Goal: Task Accomplishment & Management: Manage account settings

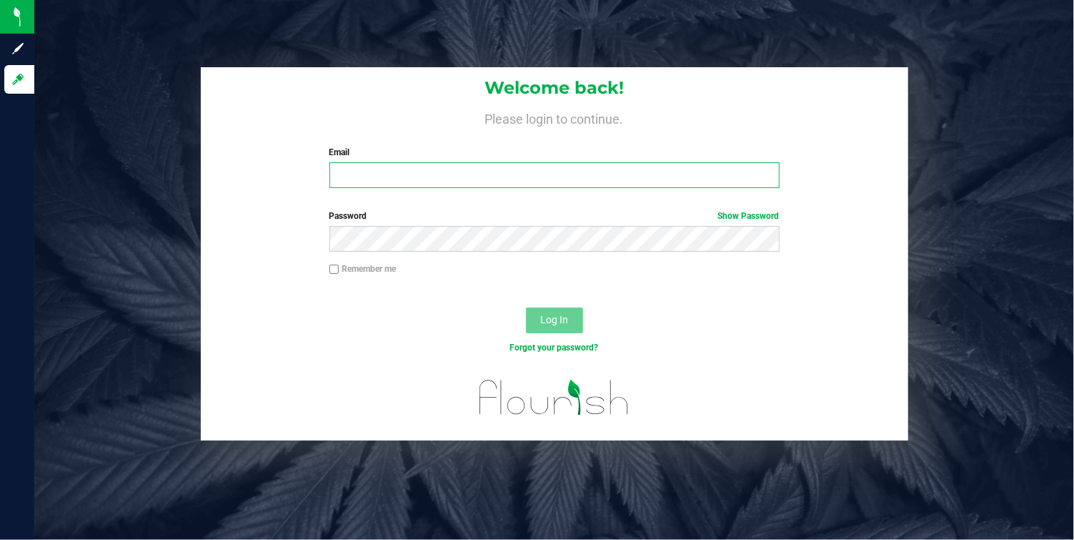
type input "townshipvalley@gmail.com"
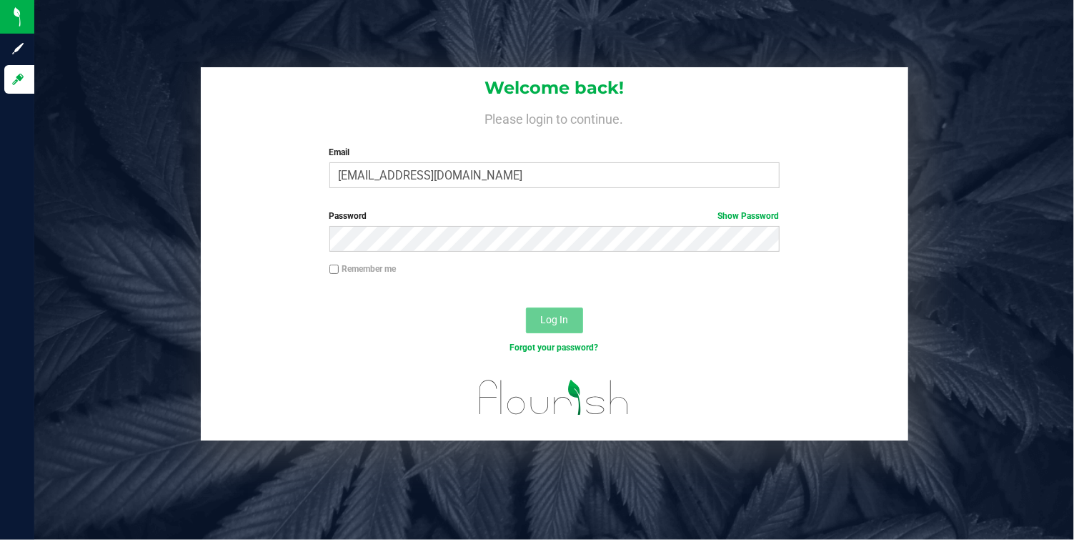
click at [555, 327] on button "Log In" at bounding box center [554, 320] width 57 height 26
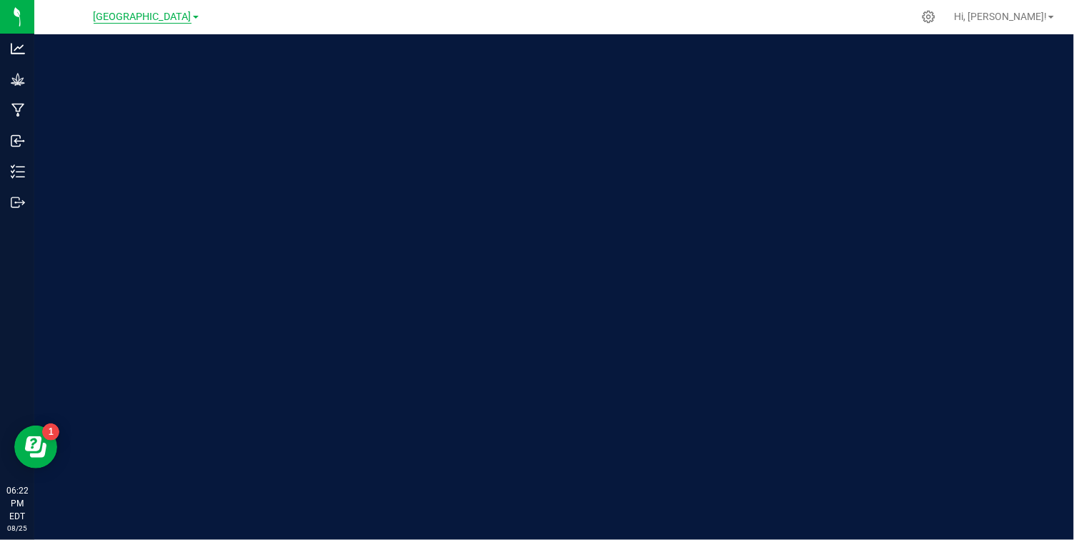
click at [176, 19] on span "Township Valley Farm" at bounding box center [143, 17] width 98 height 13
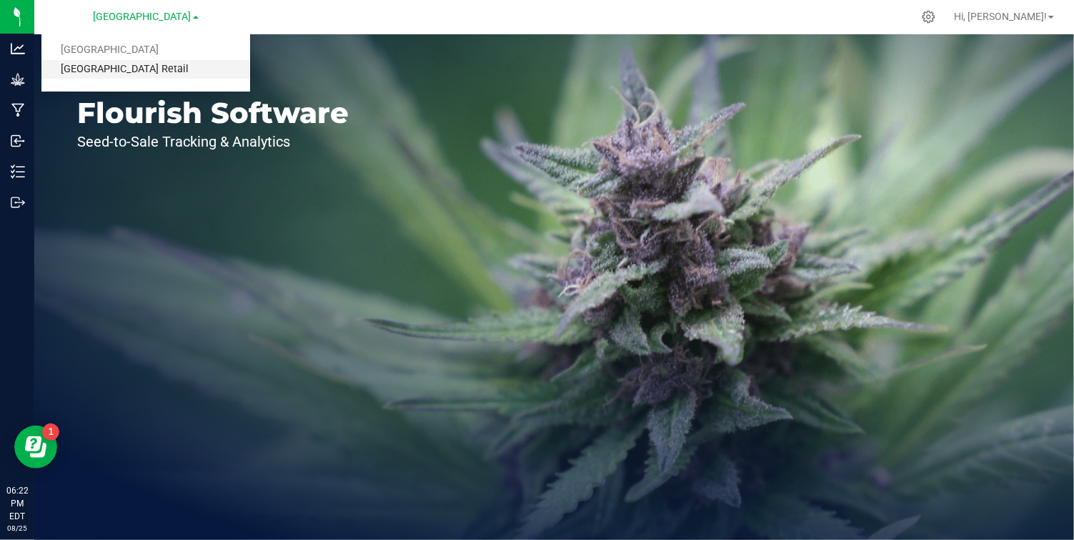
click at [153, 66] on link "[GEOGRAPHIC_DATA] Retail" at bounding box center [145, 69] width 209 height 19
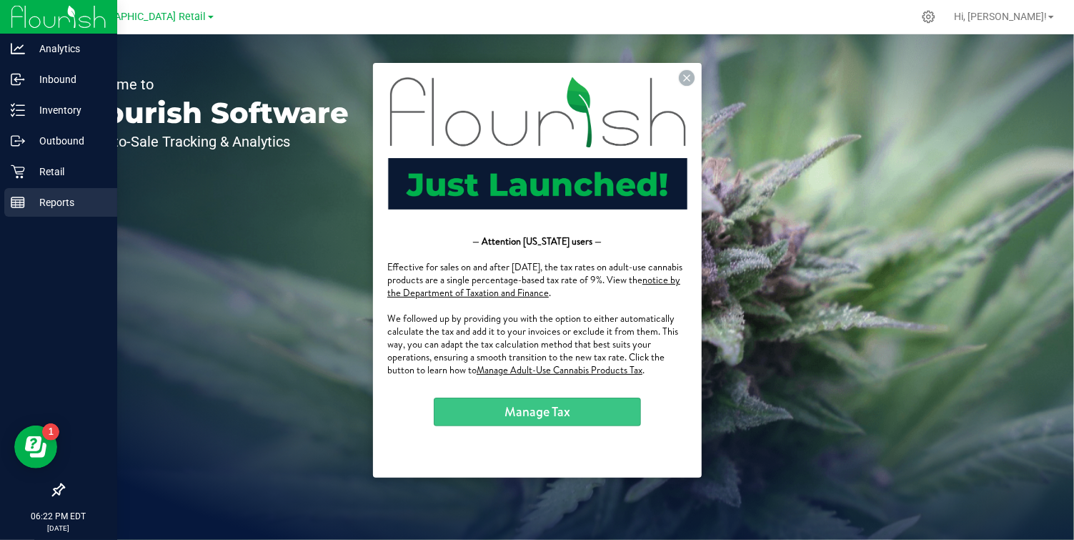
click at [14, 208] on icon at bounding box center [18, 202] width 14 height 14
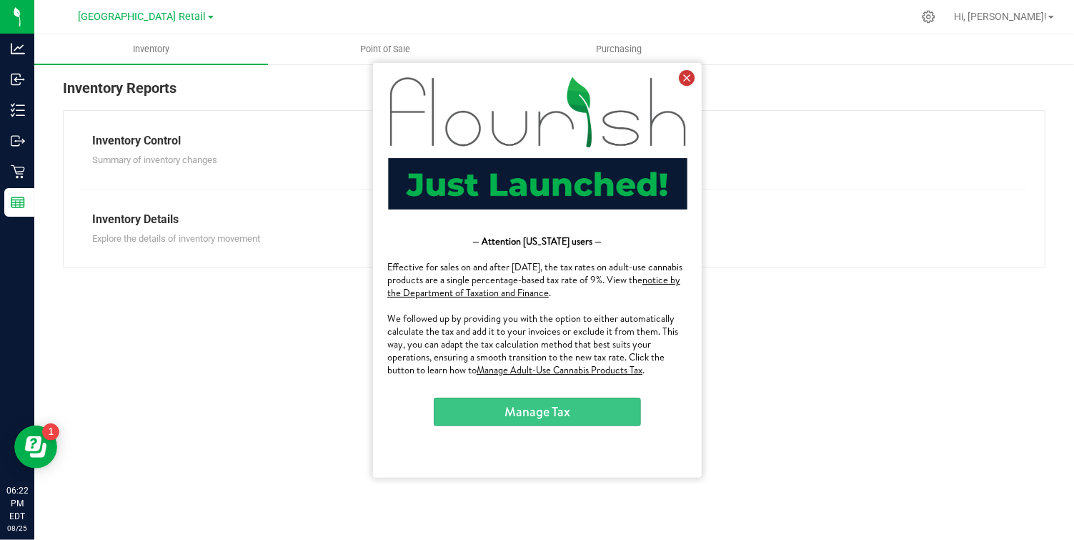
click at [685, 73] on icon at bounding box center [686, 77] width 16 height 16
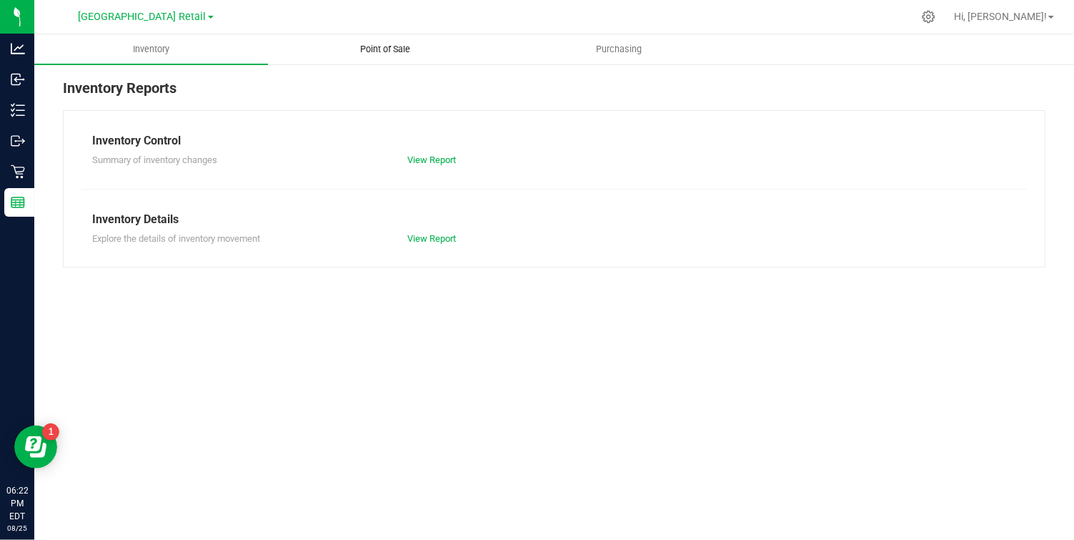
click at [380, 43] on span "Point of Sale" at bounding box center [385, 49] width 89 height 13
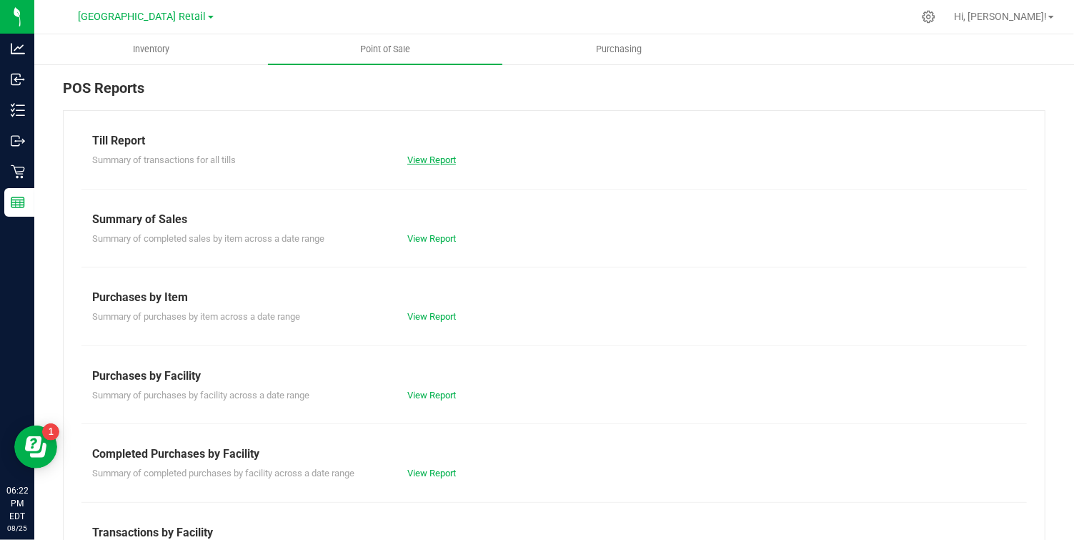
click at [435, 163] on link "View Report" at bounding box center [431, 159] width 49 height 11
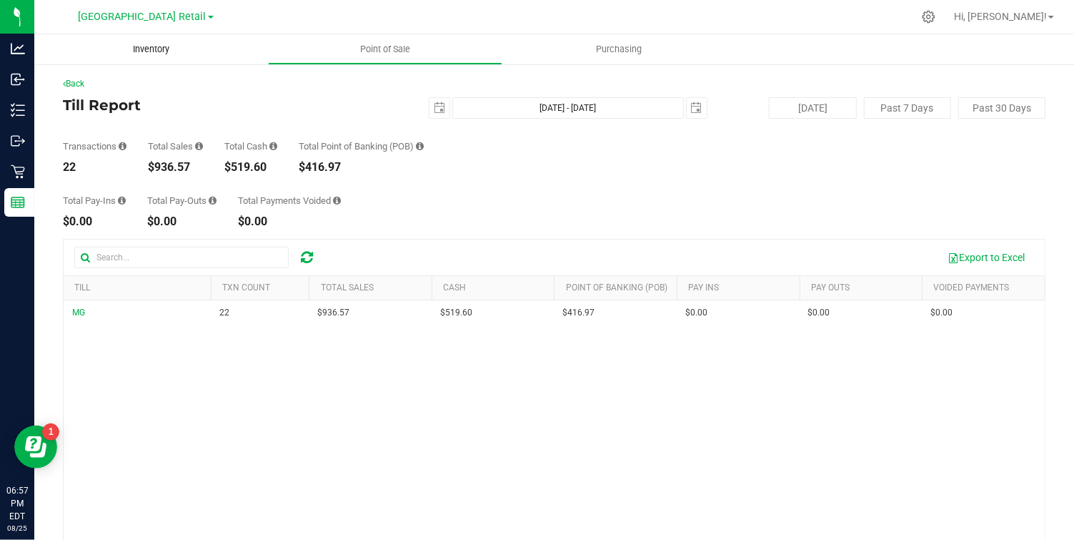
click at [385, 107] on div "[DATE] [DATE] - [DATE] [DATE]" at bounding box center [549, 107] width 338 height 21
click at [189, 16] on span "[GEOGRAPHIC_DATA] Retail" at bounding box center [143, 17] width 128 height 13
click at [166, 49] on link "Township Valley Farm" at bounding box center [145, 50] width 209 height 19
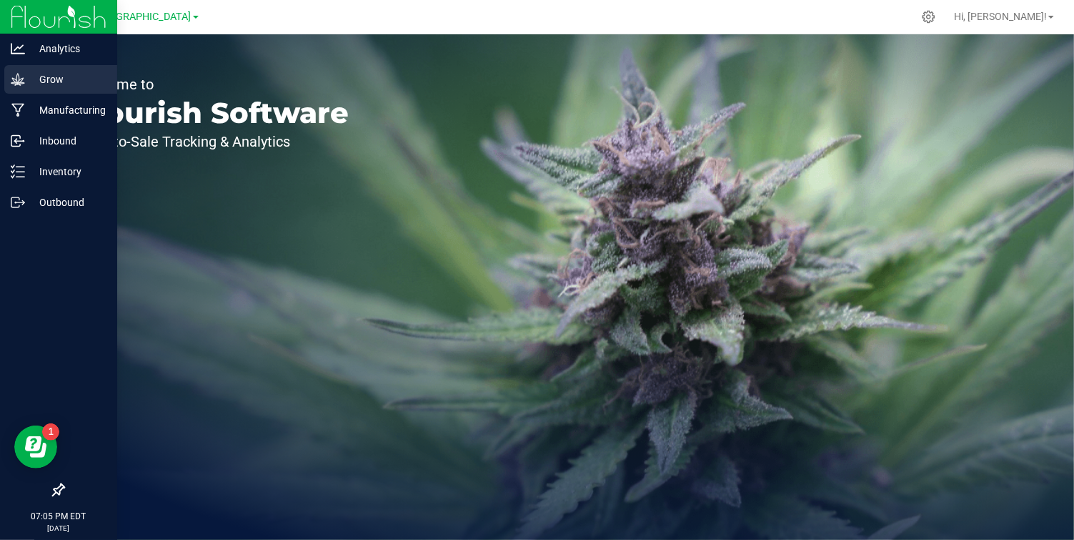
click at [54, 84] on p "Grow" at bounding box center [68, 79] width 86 height 17
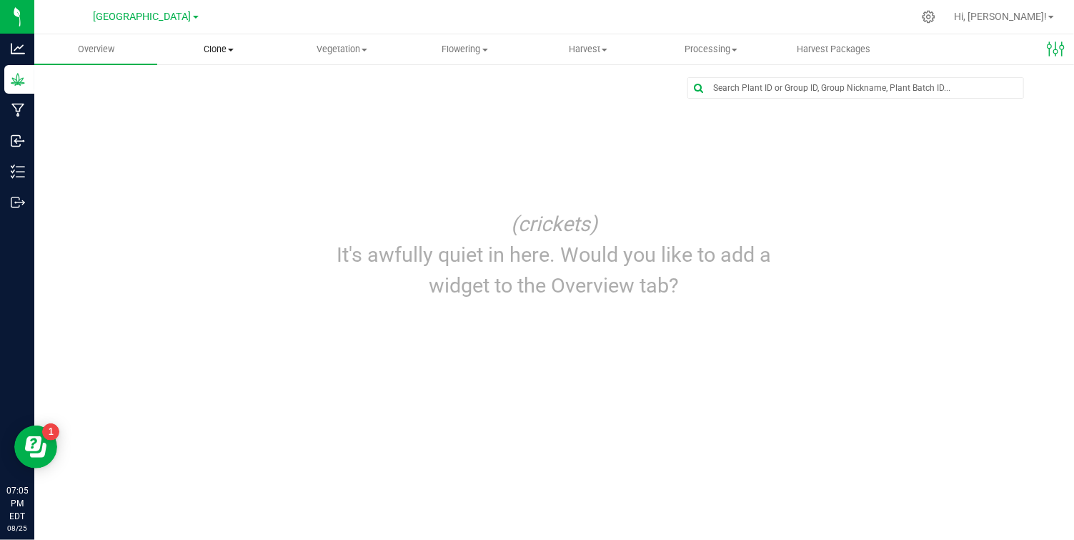
click at [230, 51] on span "Clone" at bounding box center [219, 49] width 122 height 13
click at [239, 99] on span "Cloning groups" at bounding box center [211, 103] width 108 height 12
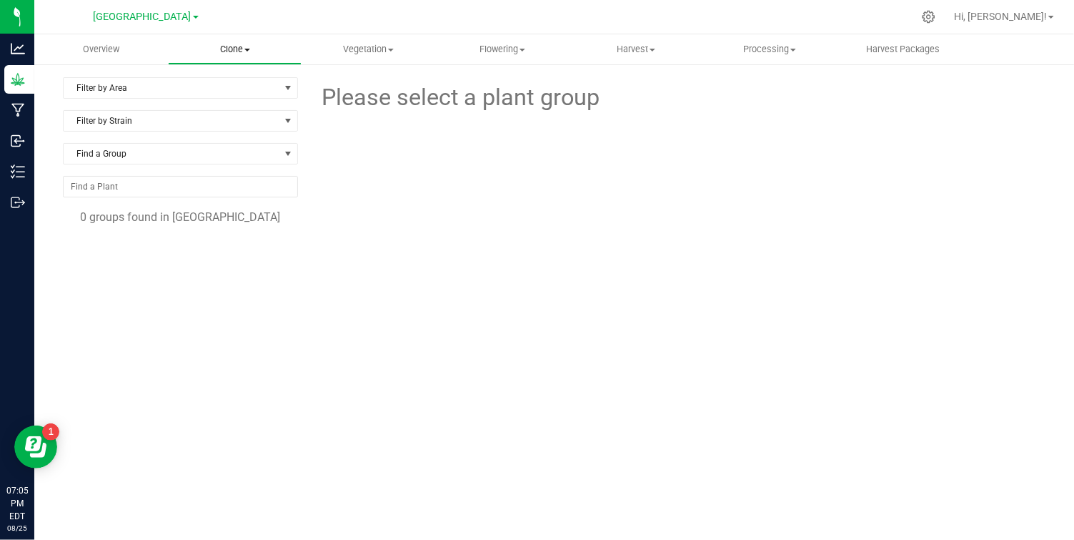
click at [249, 44] on span "Clone" at bounding box center [235, 49] width 132 height 13
click at [239, 104] on span "Cloning groups" at bounding box center [222, 103] width 108 height 12
click at [513, 54] on span "Flowering" at bounding box center [502, 49] width 132 height 13
click at [387, 54] on span "Vegetation" at bounding box center [368, 49] width 132 height 13
click at [363, 101] on span "Veg plants" at bounding box center [346, 103] width 88 height 12
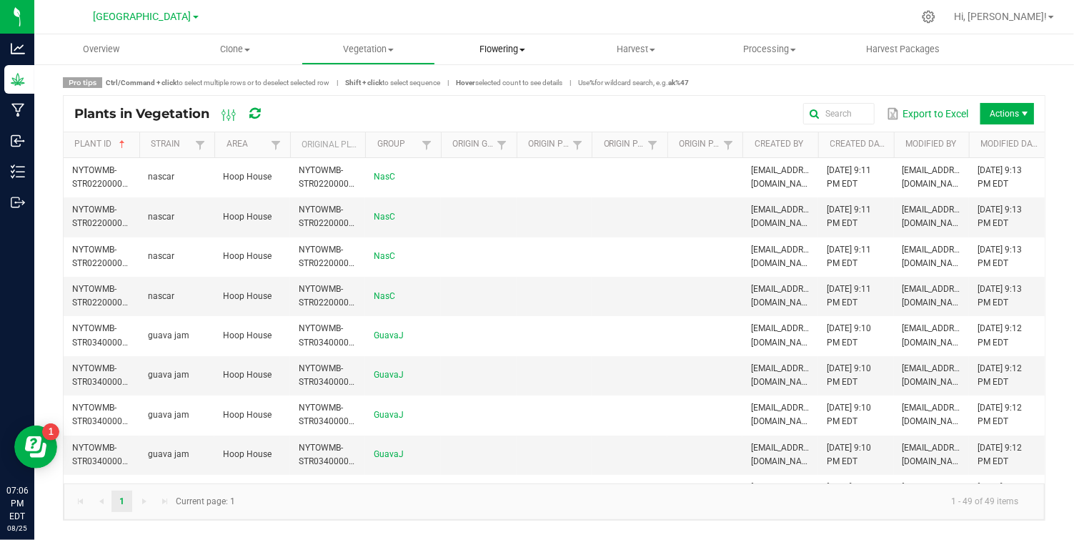
click at [505, 50] on span "Flowering" at bounding box center [502, 49] width 132 height 13
click at [511, 98] on span "Flowering groups" at bounding box center [494, 103] width 119 height 12
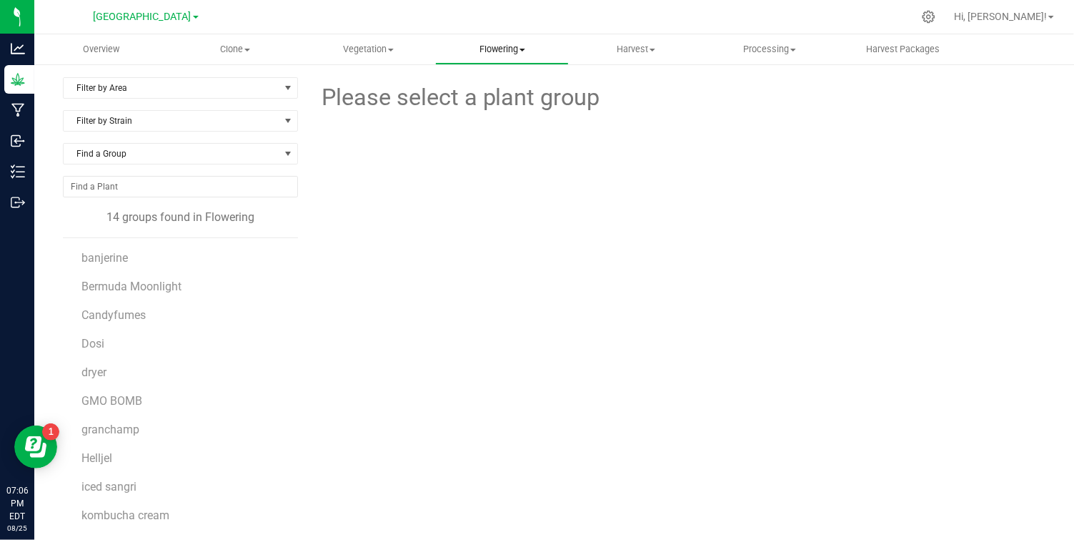
click at [535, 44] on span "Flowering" at bounding box center [502, 49] width 132 height 13
click at [495, 116] on span "Flowering plants" at bounding box center [493, 120] width 116 height 12
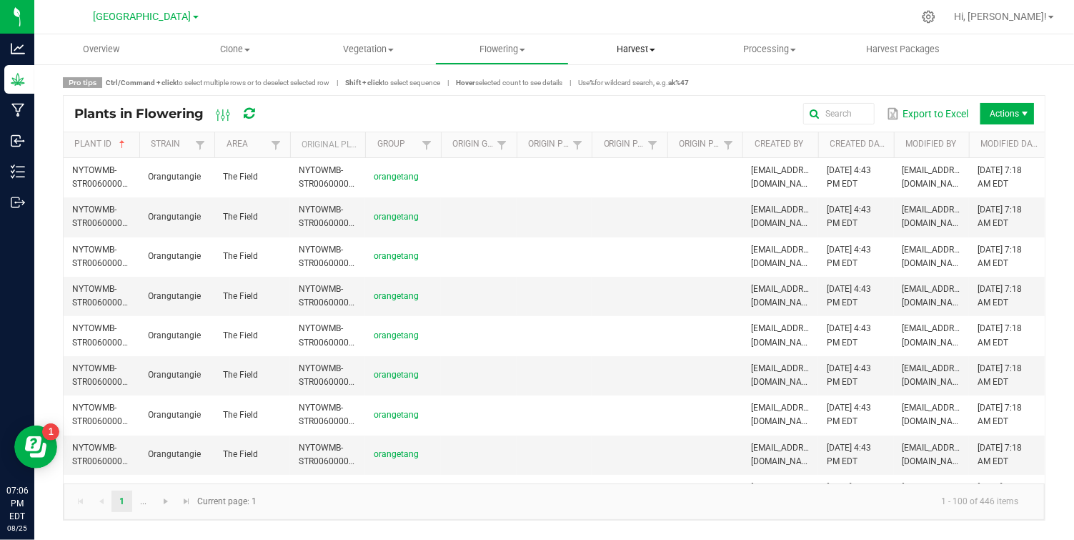
click at [654, 49] on span at bounding box center [653, 50] width 6 height 3
click at [625, 105] on span "Harvested plants" at bounding box center [627, 103] width 117 height 12
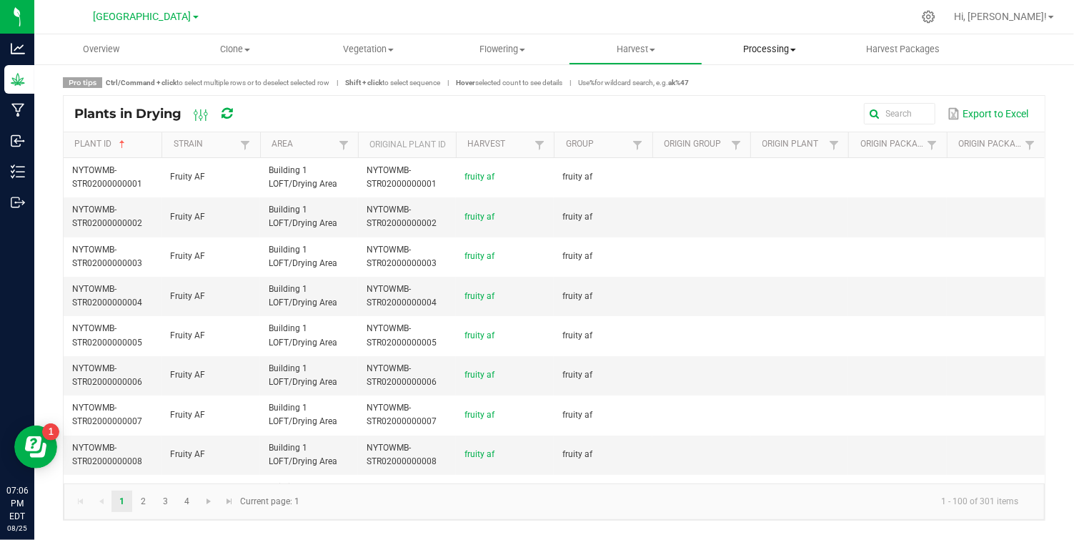
click at [796, 51] on span "Processing" at bounding box center [769, 49] width 132 height 13
click at [786, 97] on span "Processing harvests" at bounding box center [769, 103] width 132 height 12
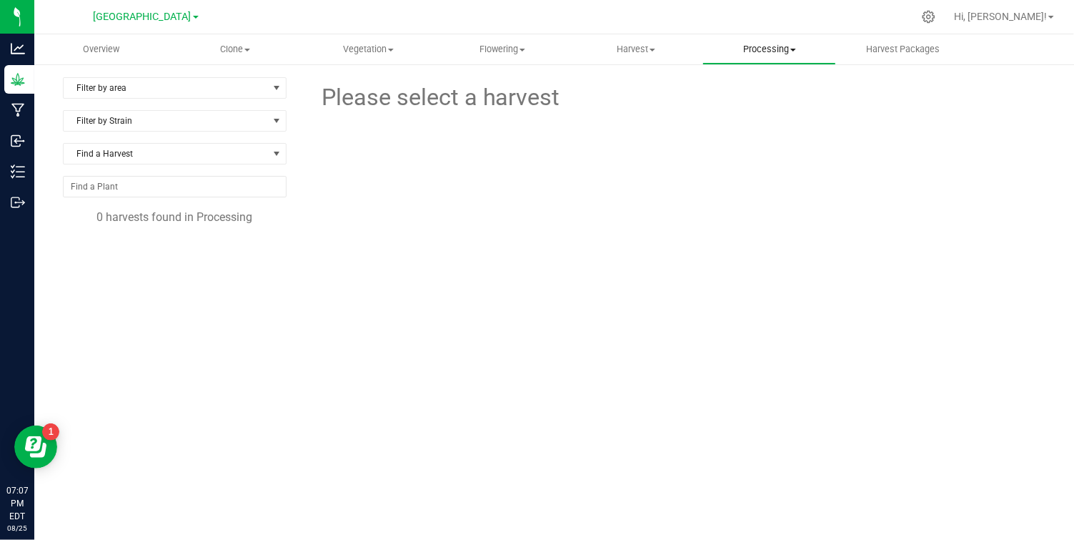
click at [786, 47] on span "Processing" at bounding box center [769, 49] width 132 height 13
click at [785, 98] on span "Processing harvests" at bounding box center [769, 103] width 132 height 12
click at [792, 49] on span at bounding box center [794, 50] width 6 height 3
click at [781, 119] on span "Processing plants" at bounding box center [764, 120] width 122 height 12
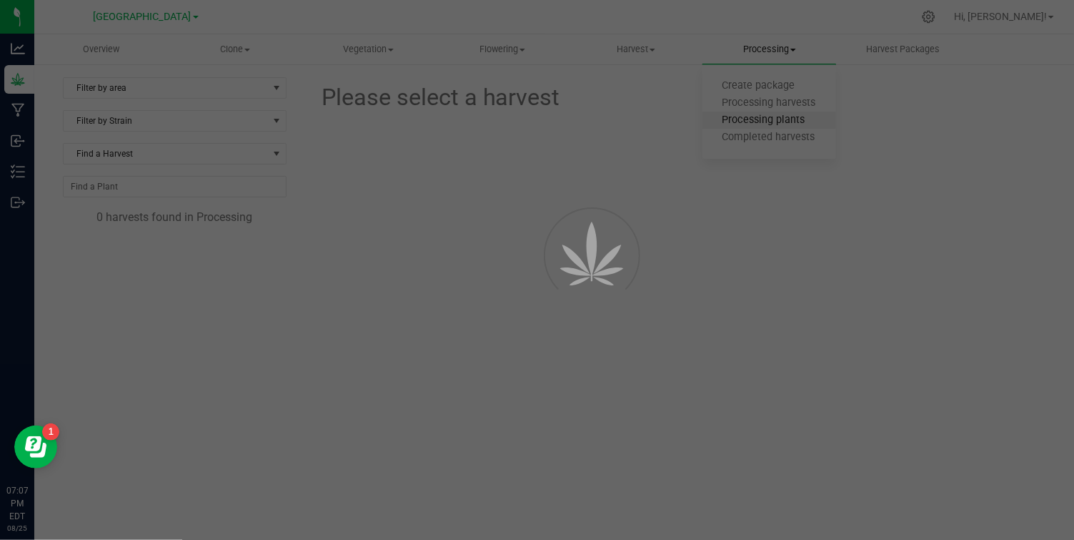
click at [781, 119] on div at bounding box center [537, 270] width 1074 height 540
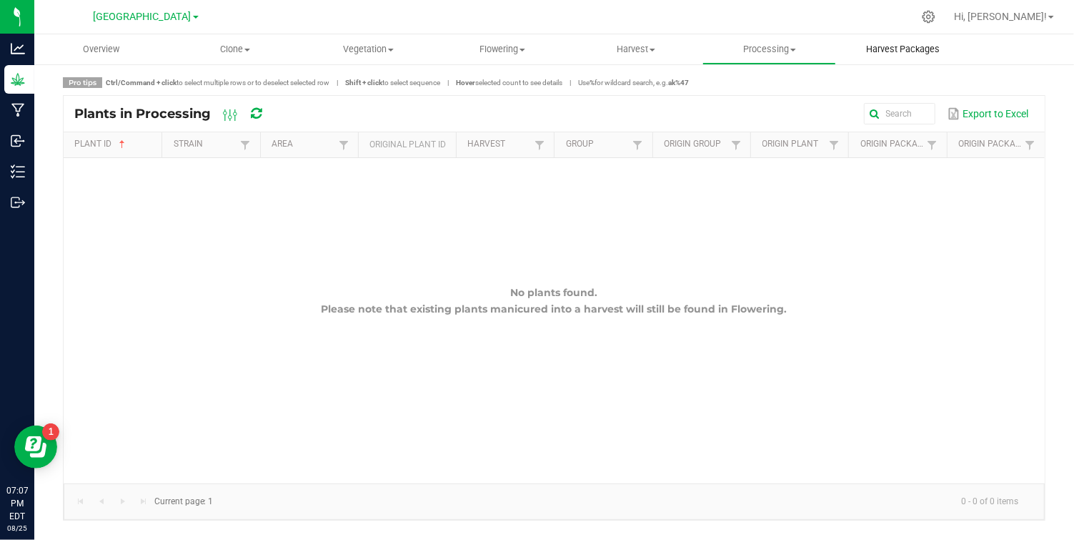
click at [916, 48] on span "Harvest Packages" at bounding box center [903, 49] width 112 height 13
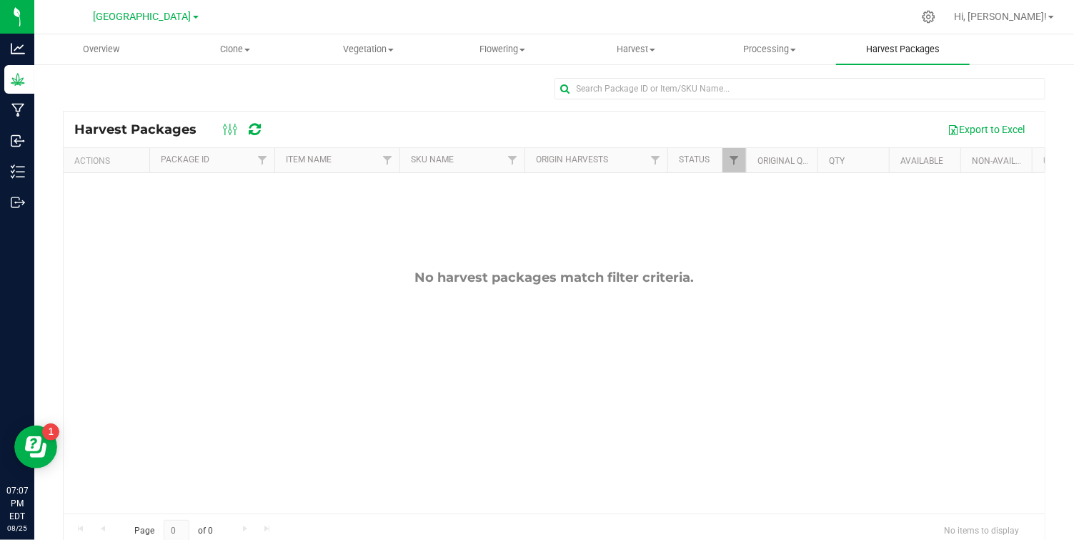
click at [916, 48] on span "Harvest Packages" at bounding box center [903, 49] width 112 height 13
click at [922, 48] on span "Harvest Packages" at bounding box center [903, 49] width 112 height 13
click at [791, 46] on span "Processing" at bounding box center [769, 49] width 132 height 13
click at [791, 138] on span "Completed harvests" at bounding box center [769, 138] width 132 height 12
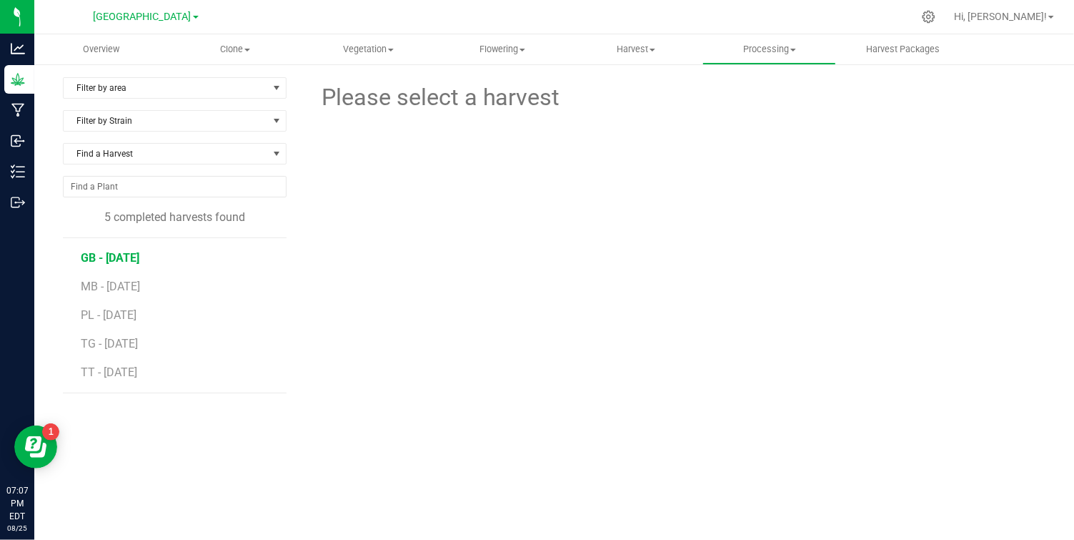
click at [139, 257] on span "GB - 2025-03-23" at bounding box center [110, 258] width 59 height 14
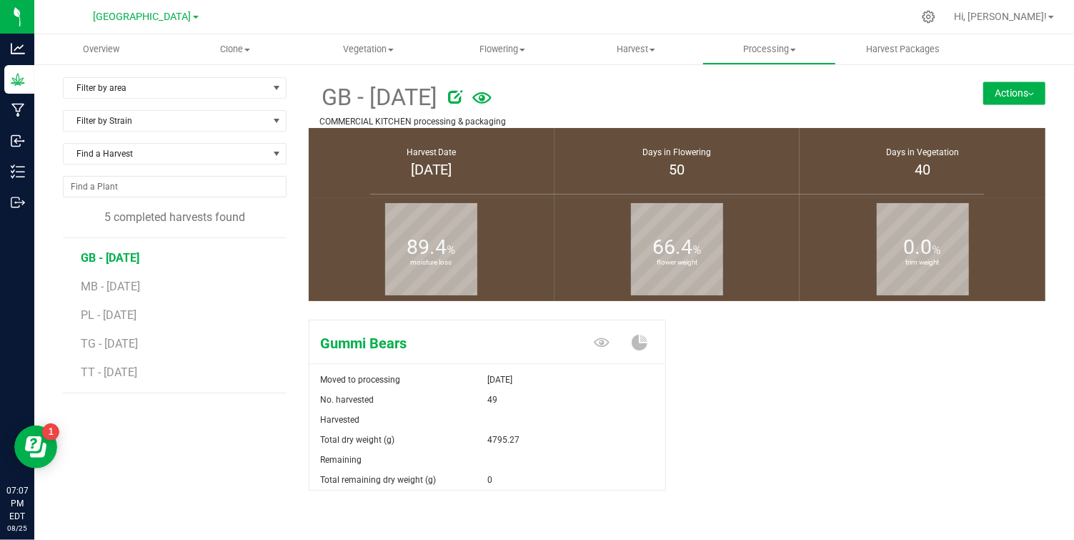
scroll to position [1, 0]
click at [816, 401] on div "Gummi Bears Moved to processing Jul 11, 2025 No. harvested 49 Harvested Total d…" at bounding box center [677, 419] width 737 height 212
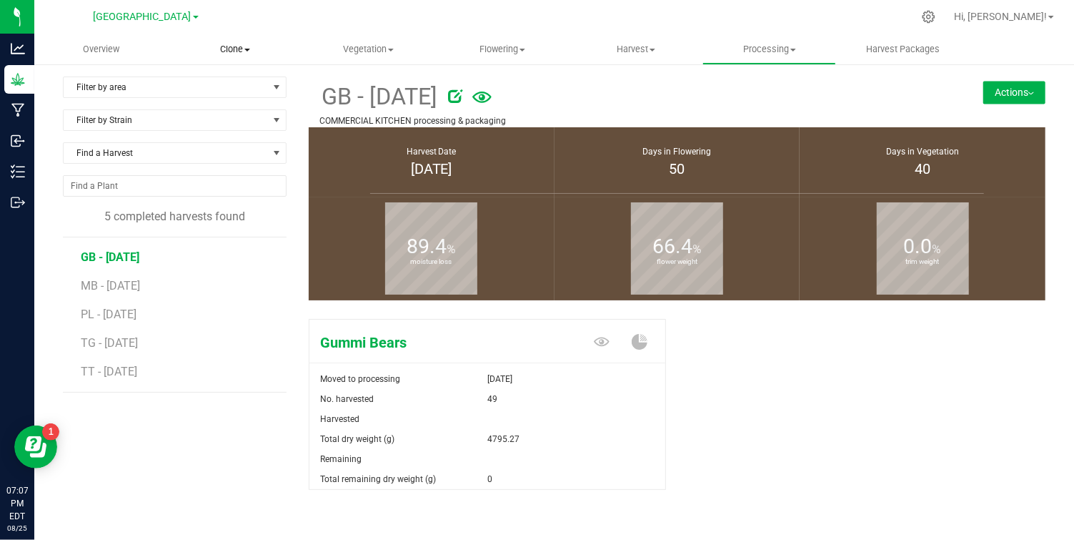
click at [249, 52] on span "Clone" at bounding box center [235, 49] width 132 height 13
click at [244, 104] on span "Cloning groups" at bounding box center [222, 103] width 108 height 12
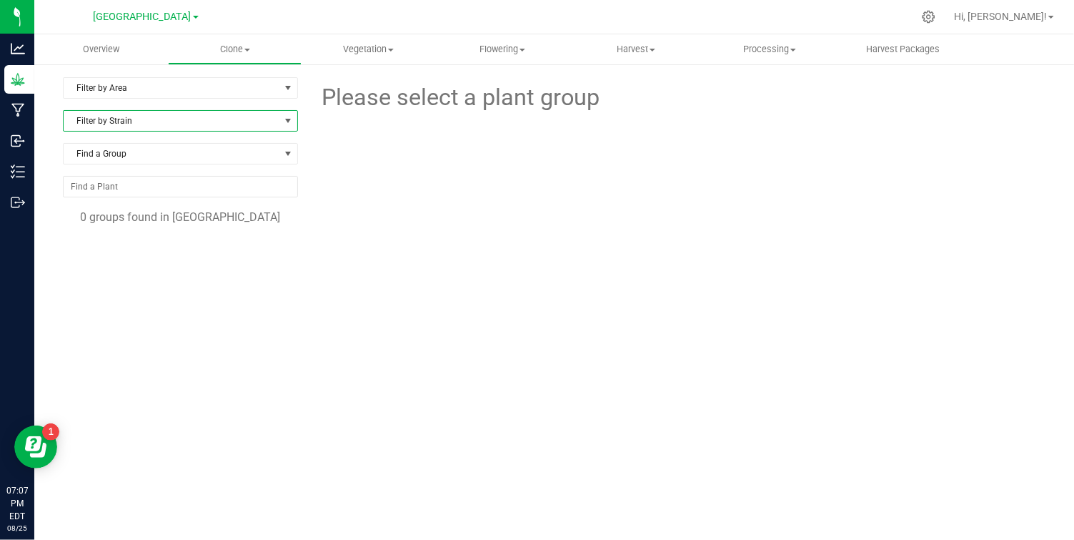
click at [290, 119] on span at bounding box center [287, 120] width 11 height 11
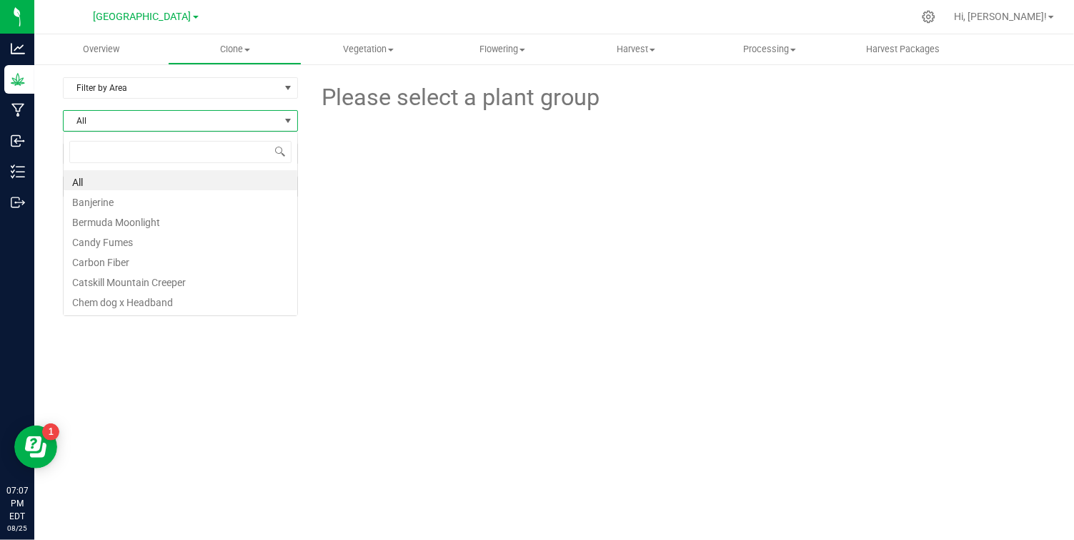
scroll to position [21, 234]
click at [118, 201] on li "Banjerine" at bounding box center [181, 200] width 234 height 20
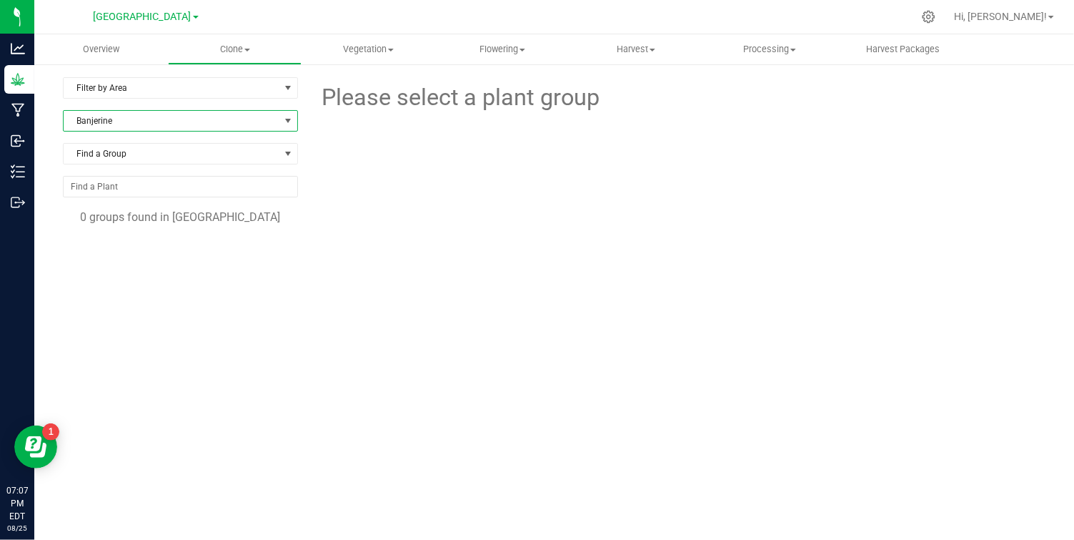
click at [290, 115] on span at bounding box center [287, 120] width 11 height 11
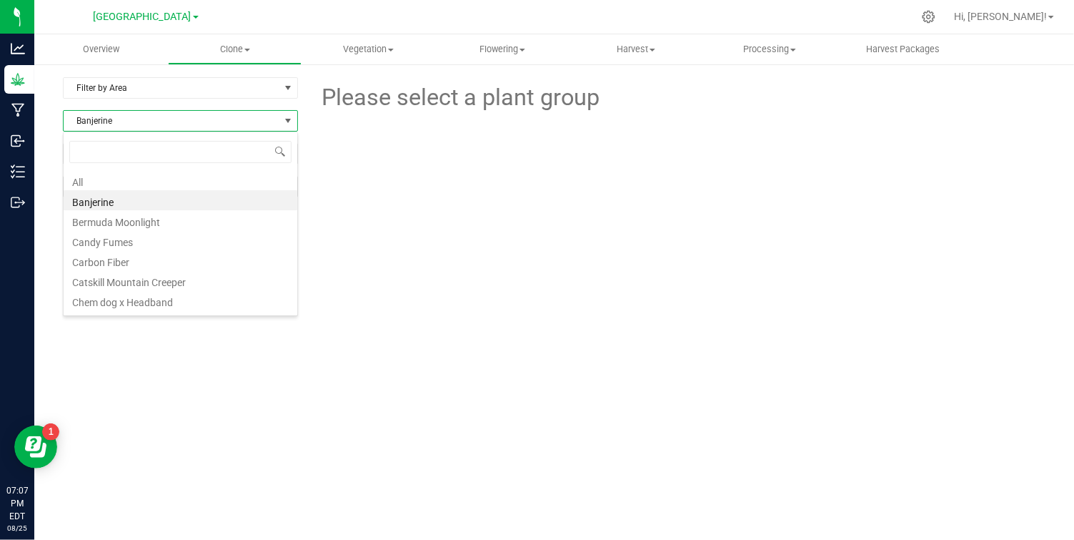
scroll to position [21, 234]
click at [92, 180] on li "All" at bounding box center [181, 180] width 234 height 20
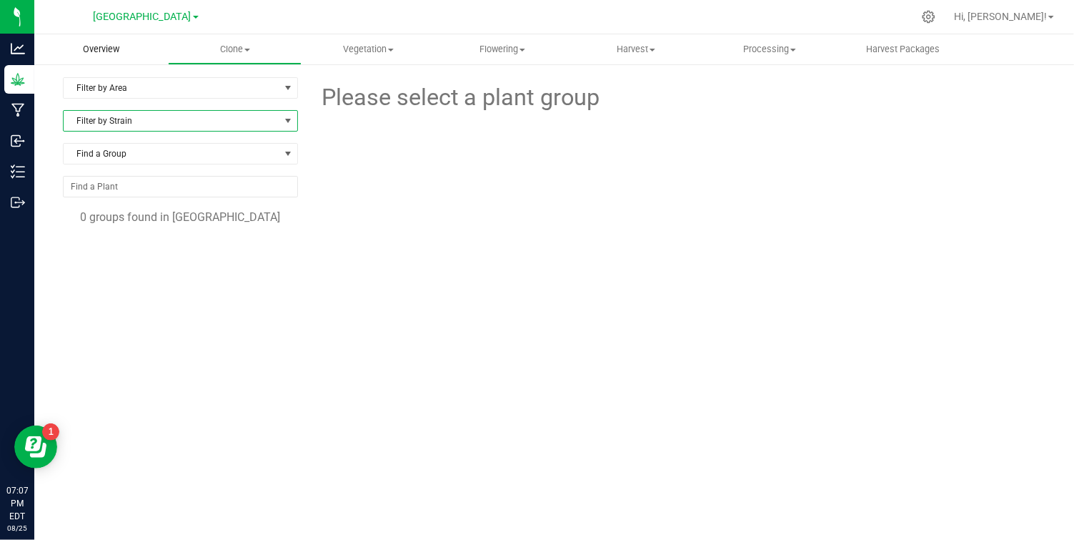
click at [100, 46] on span "Overview" at bounding box center [101, 49] width 75 height 13
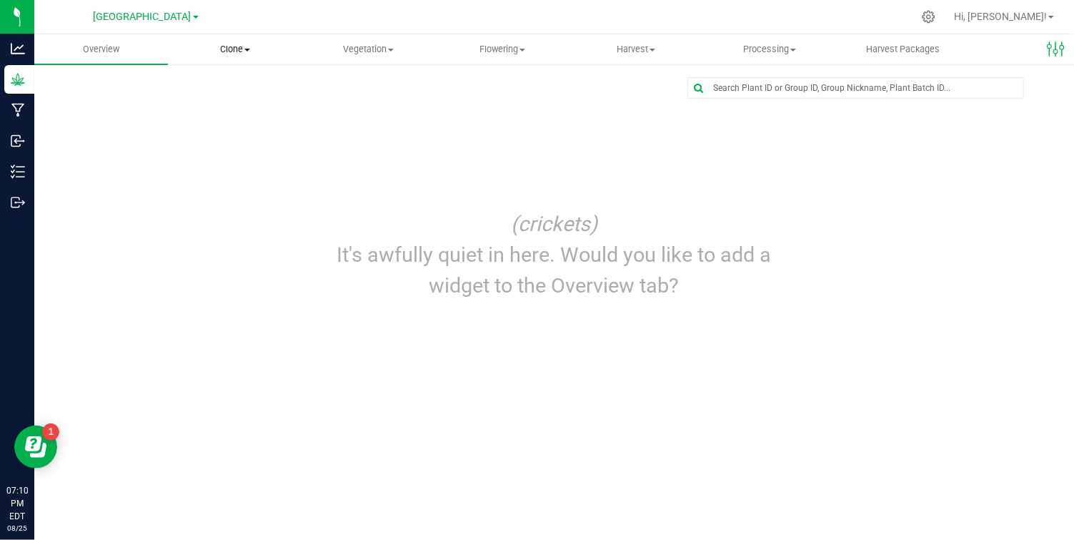
click at [242, 49] on span "Clone" at bounding box center [235, 49] width 132 height 13
click at [237, 87] on span "Create plants" at bounding box center [218, 86] width 101 height 12
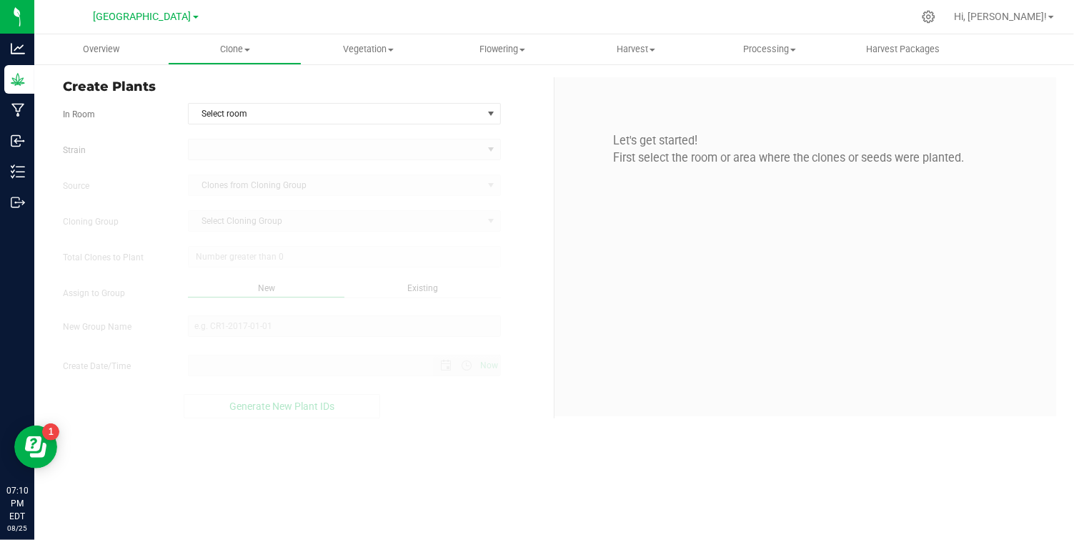
type input "8/25/2025 7:10 PM"
click at [249, 52] on span "Clone" at bounding box center [235, 49] width 132 height 13
click at [229, 114] on span "Cloning plants" at bounding box center [220, 120] width 105 height 12
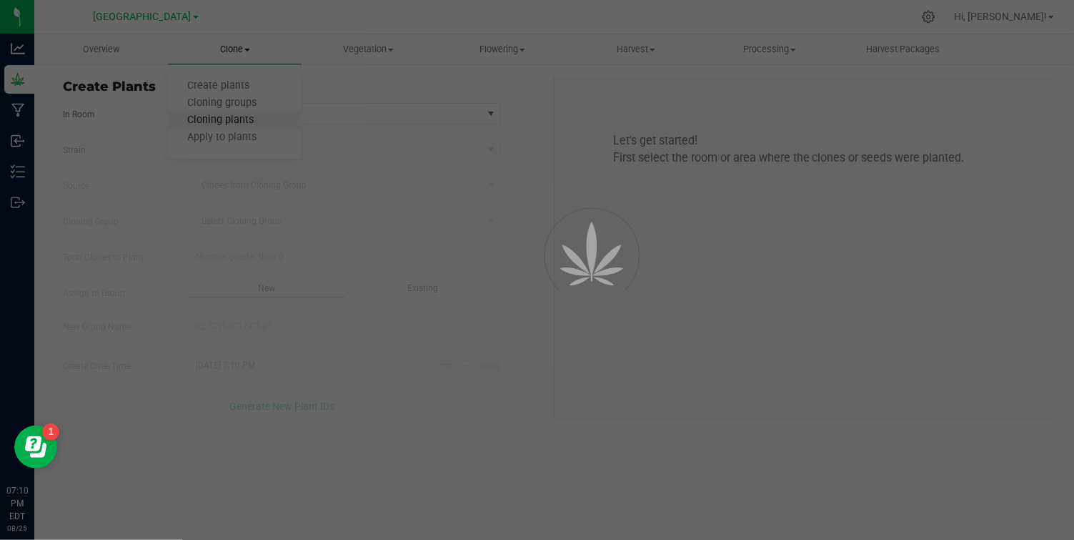
click at [229, 114] on div at bounding box center [537, 270] width 1074 height 540
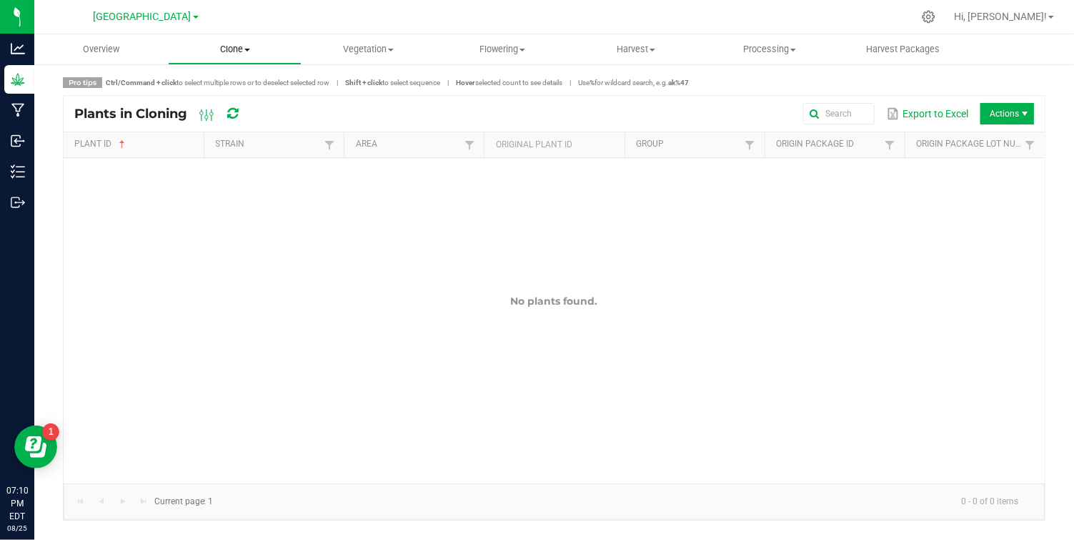
click at [249, 49] on span at bounding box center [247, 50] width 6 height 3
click at [238, 102] on span "Cloning groups" at bounding box center [222, 103] width 108 height 12
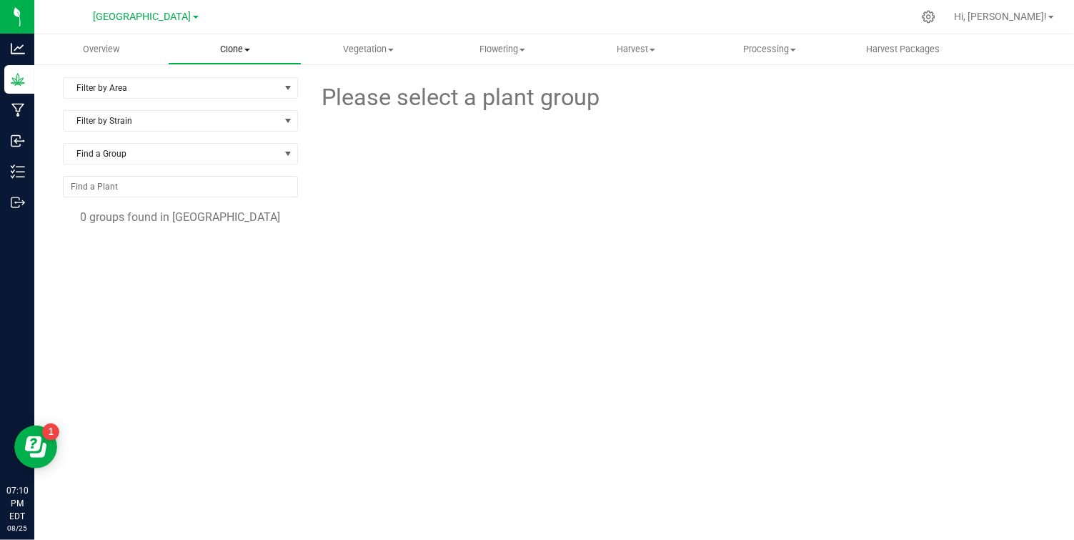
click at [249, 50] on span at bounding box center [247, 50] width 6 height 3
click at [237, 112] on li "Cloning plants" at bounding box center [235, 120] width 134 height 17
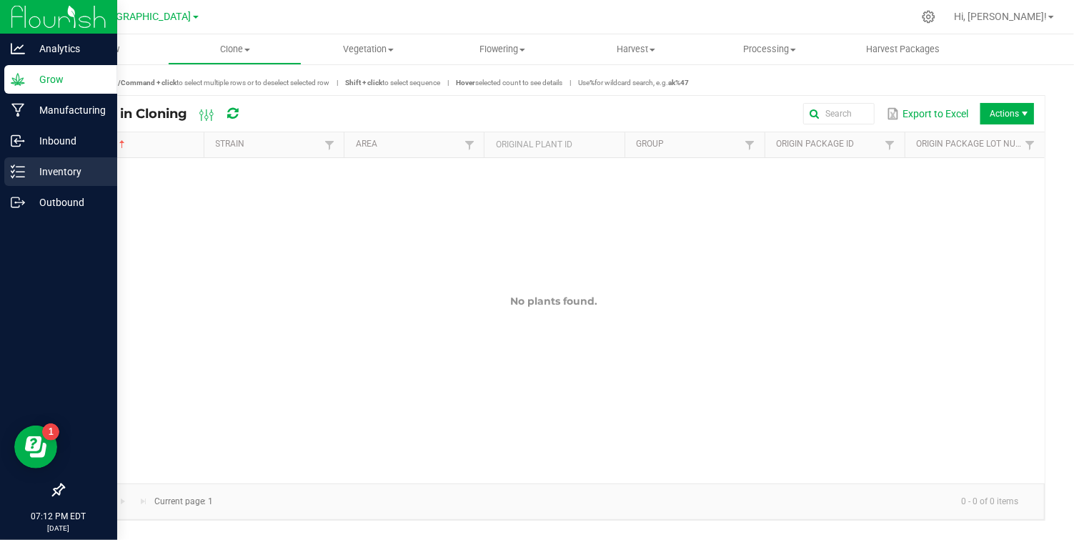
click at [66, 172] on p "Inventory" at bounding box center [68, 171] width 86 height 17
